Goal: Information Seeking & Learning: Understand process/instructions

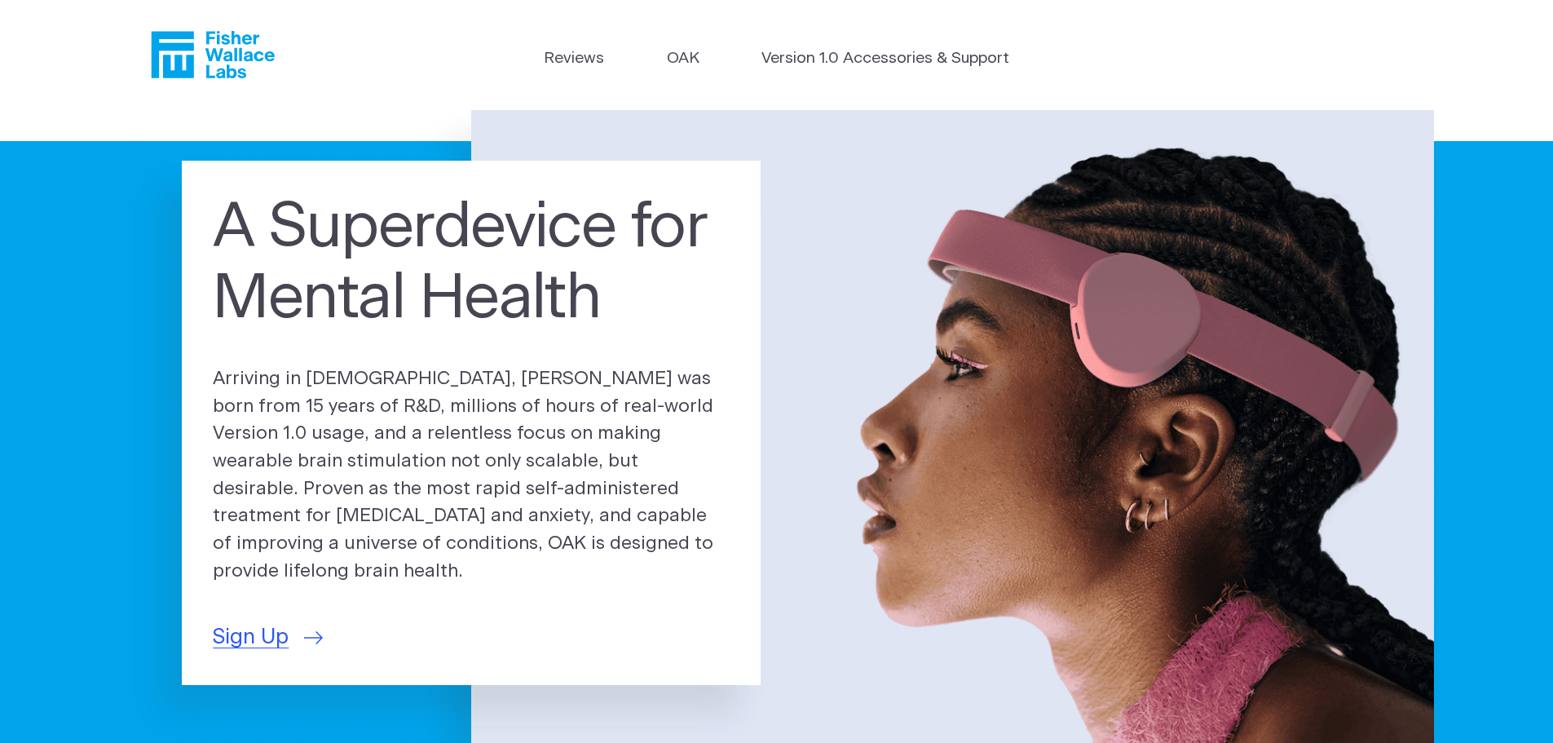
drag, startPoint x: 607, startPoint y: 289, endPoint x: 731, endPoint y: 527, distance: 268.1
click at [731, 527] on div "A Superdevice for Mental Health Arriving in 2025, OAK was born from 15 years of…" at bounding box center [471, 423] width 579 height 524
drag, startPoint x: 680, startPoint y: 522, endPoint x: 69, endPoint y: 453, distance: 614.6
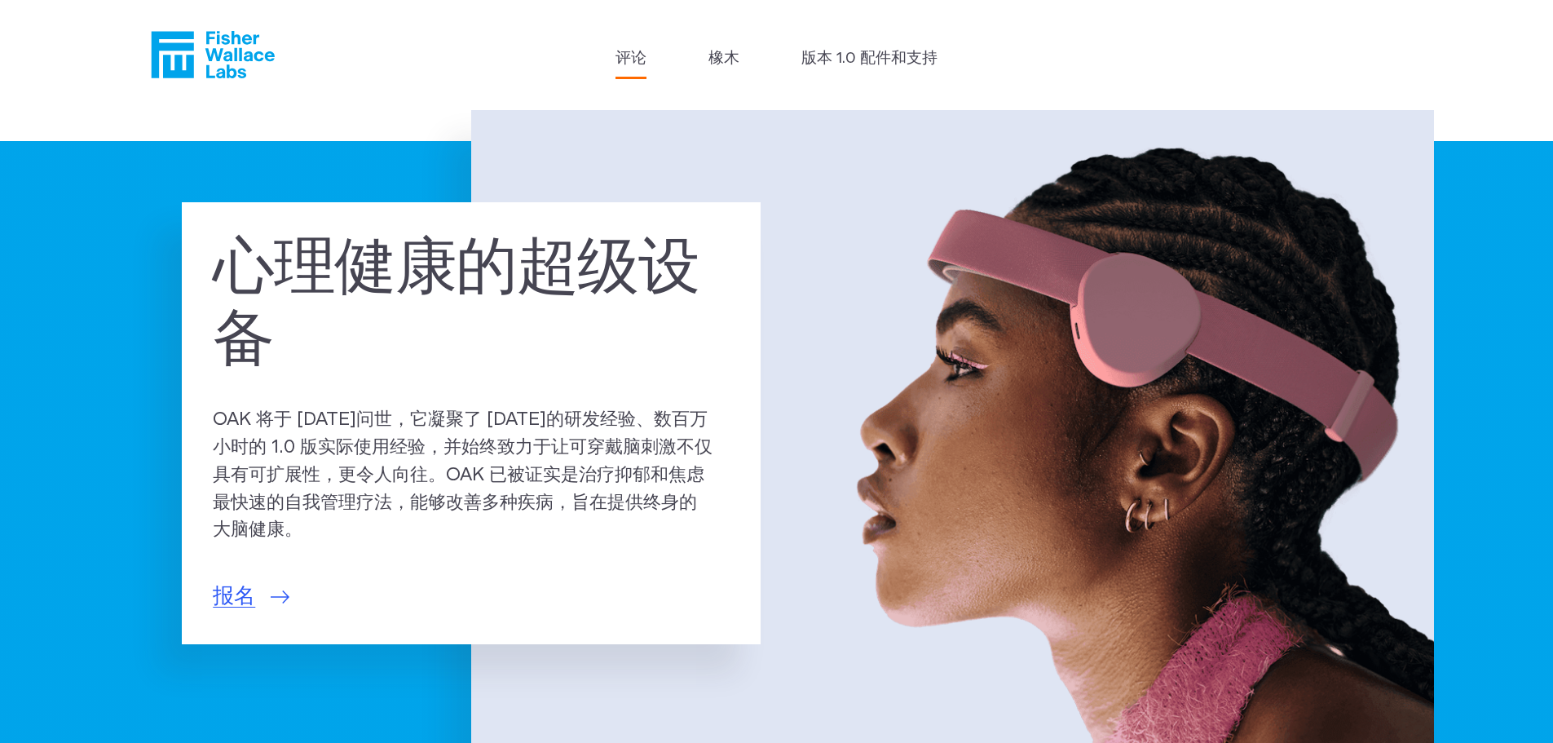
click at [623, 54] on font "评论" at bounding box center [631, 58] width 31 height 15
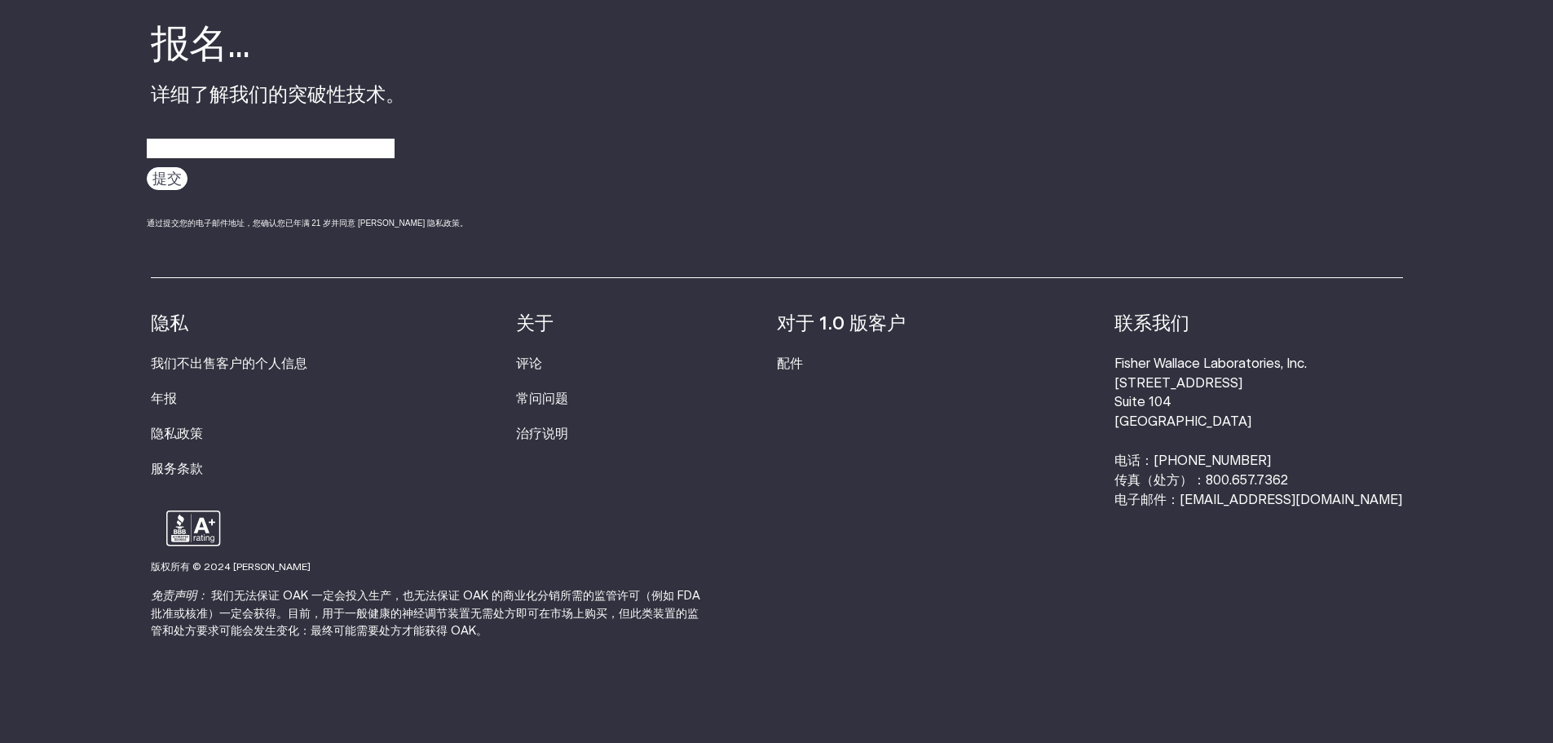
scroll to position [2113, 0]
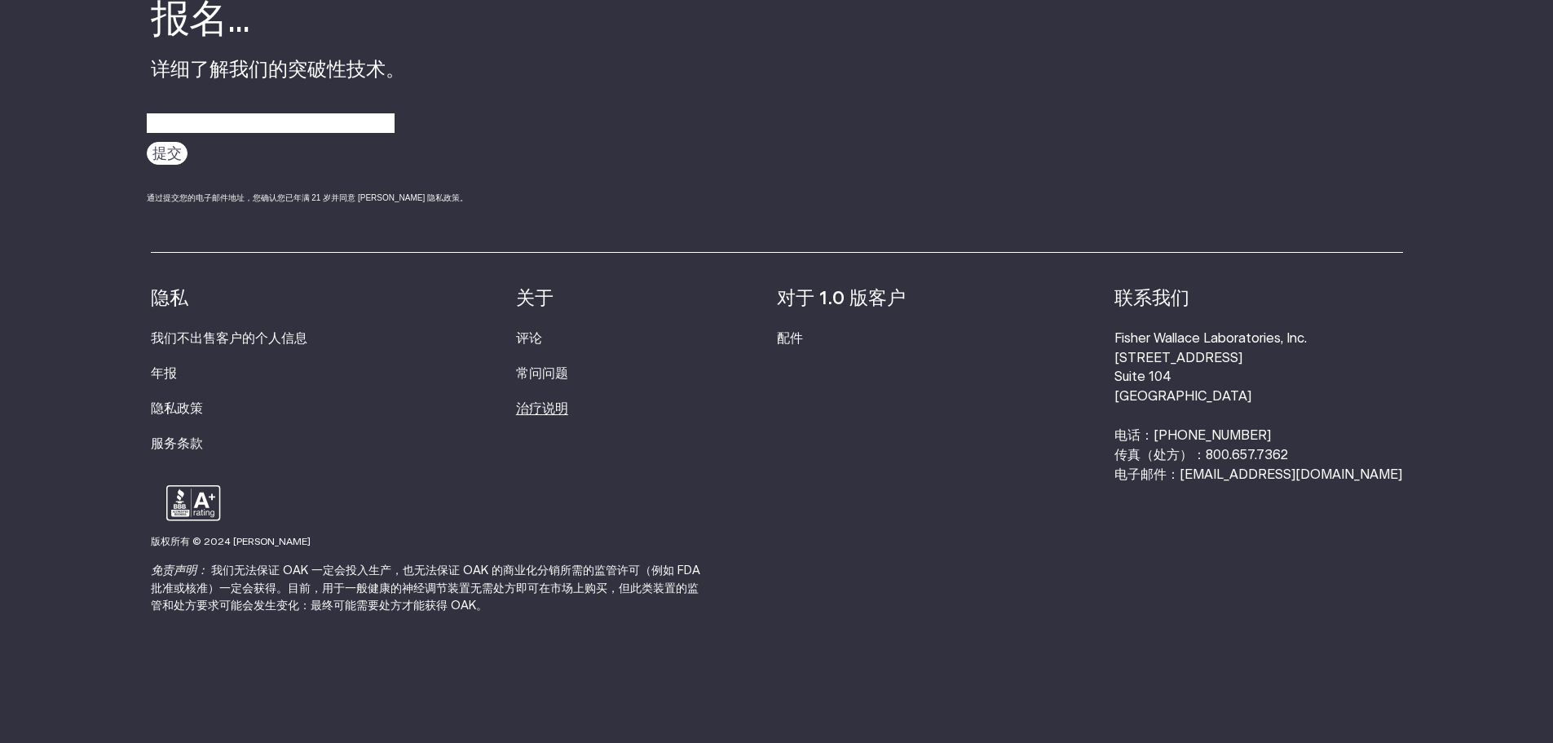
click at [556, 402] on font "治疗说明" at bounding box center [542, 408] width 52 height 13
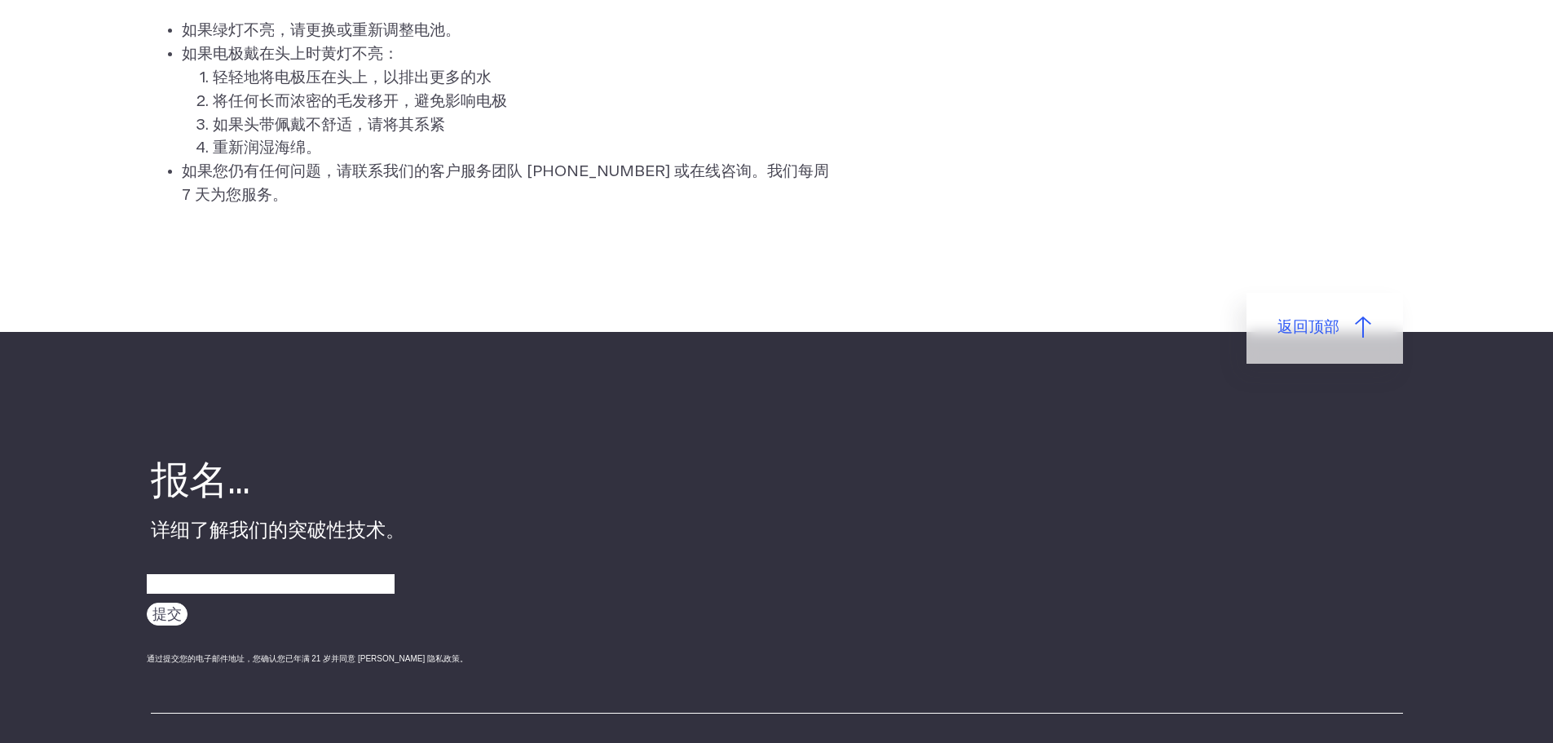
scroll to position [4485, 0]
